Goal: Task Accomplishment & Management: Complete application form

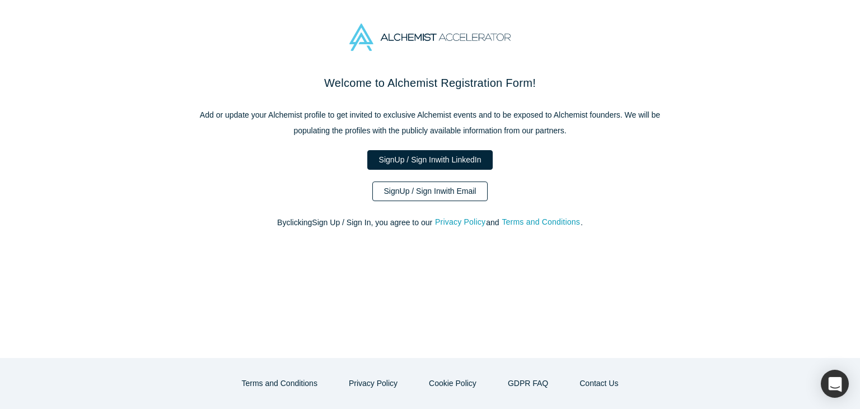
click at [445, 193] on link "Sign Up / Sign In with Email" at bounding box center [430, 191] width 116 height 20
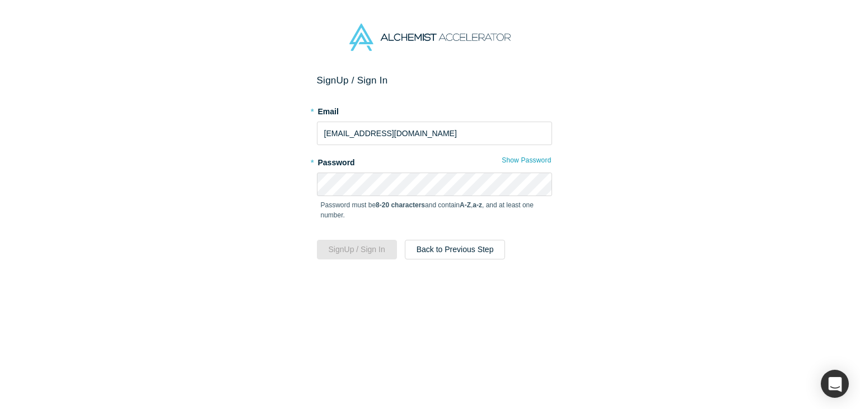
click at [306, 187] on div "Sign Up / Sign In * [PERSON_NAME] [PERSON_NAME][EMAIL_ADDRESS][DOMAIN_NAME] * P…" at bounding box center [434, 245] width 869 height 343
click at [511, 159] on button "Show Password" at bounding box center [526, 160] width 50 height 15
click at [356, 246] on button "Sign Up / Sign In" at bounding box center [357, 250] width 80 height 20
click at [343, 253] on button "Sign Up / Sign In" at bounding box center [357, 250] width 80 height 20
